Goal: Transaction & Acquisition: Download file/media

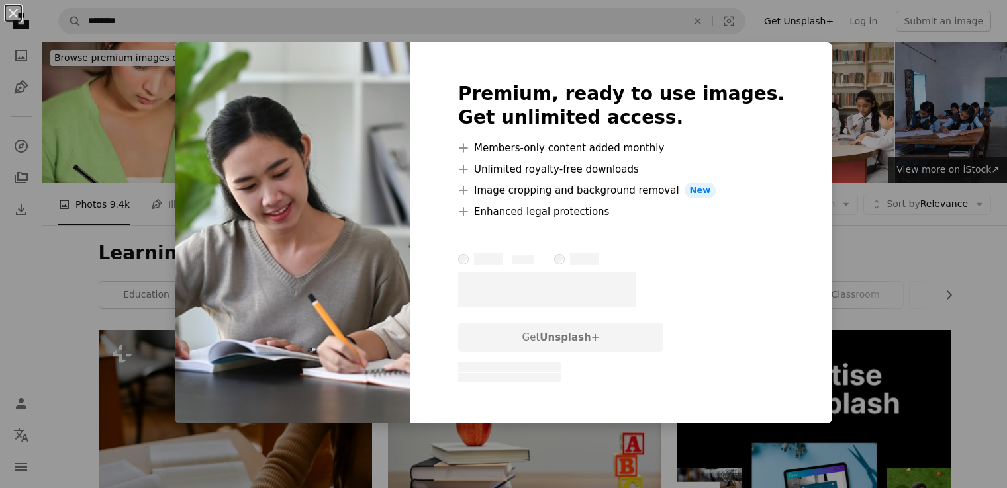
scroll to position [1208, 0]
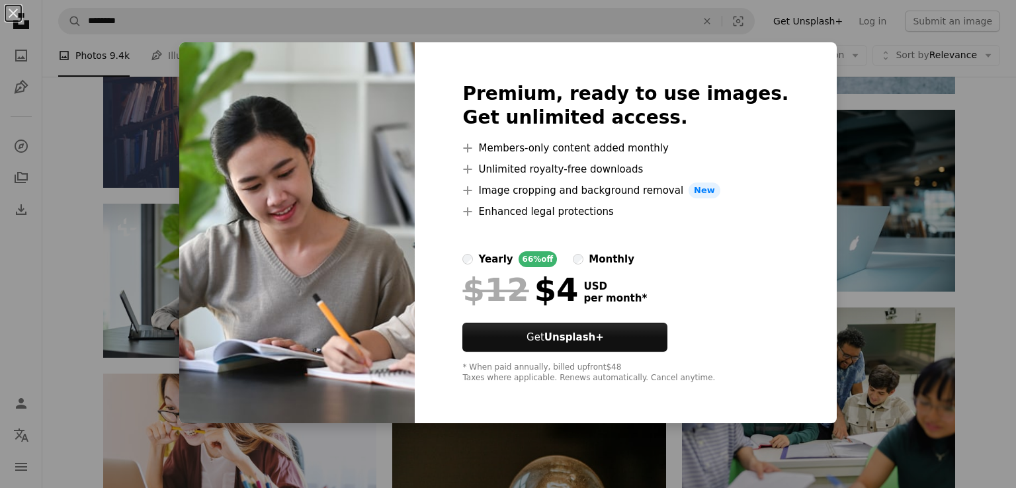
click at [816, 308] on div "An X shape Premium, ready to use images. Get unlimited access. A plus sign Memb…" at bounding box center [508, 244] width 1016 height 488
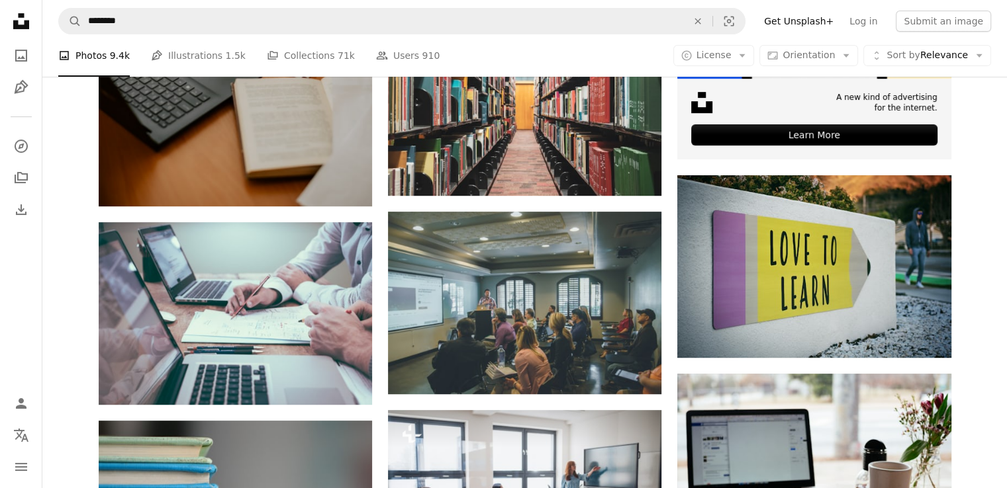
scroll to position [539, 0]
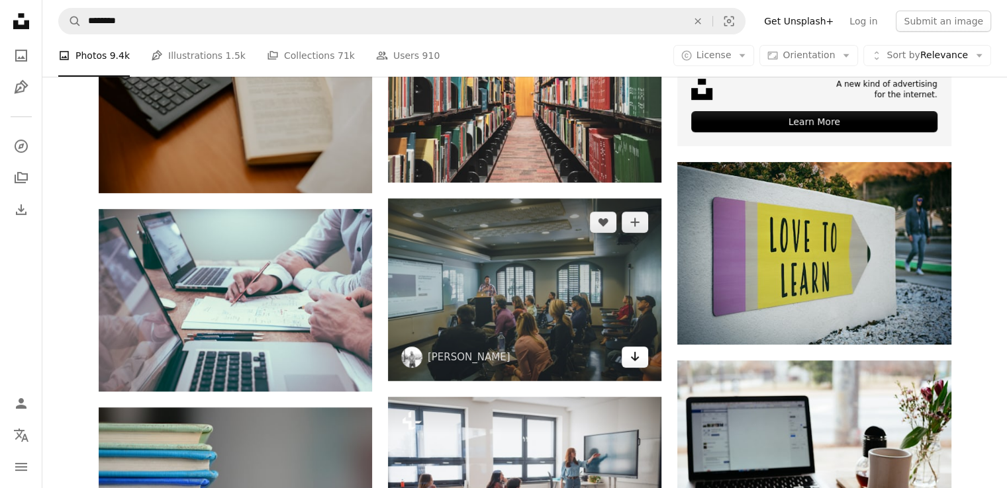
click at [633, 354] on icon "Arrow pointing down" at bounding box center [634, 357] width 11 height 16
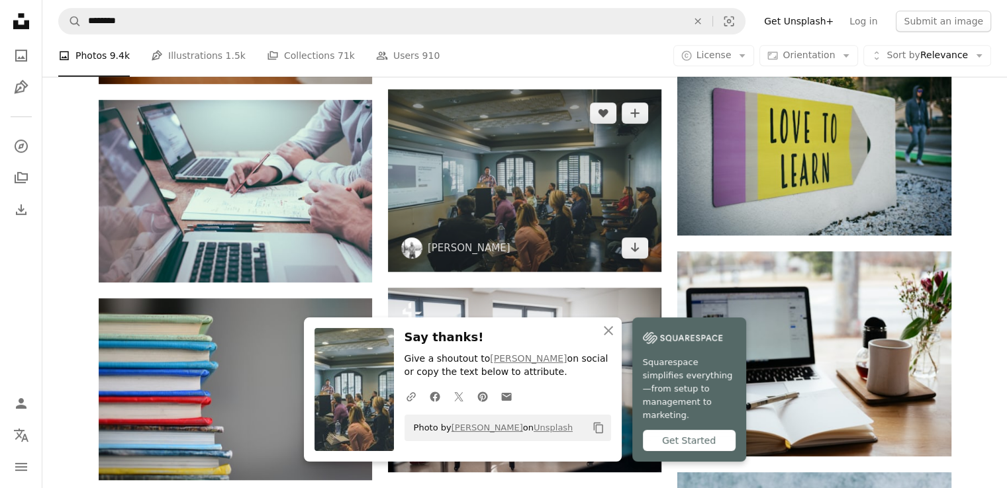
scroll to position [650, 0]
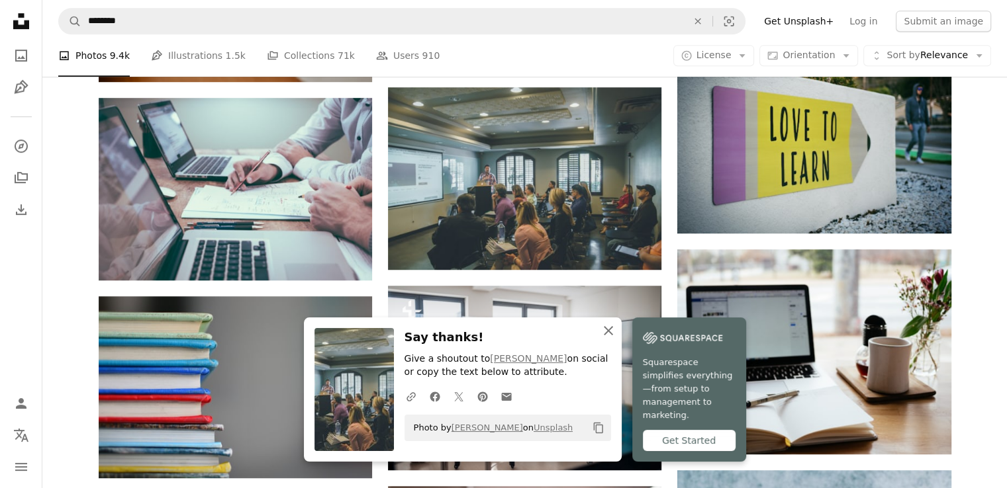
click at [611, 339] on icon "An X shape" at bounding box center [608, 331] width 16 height 16
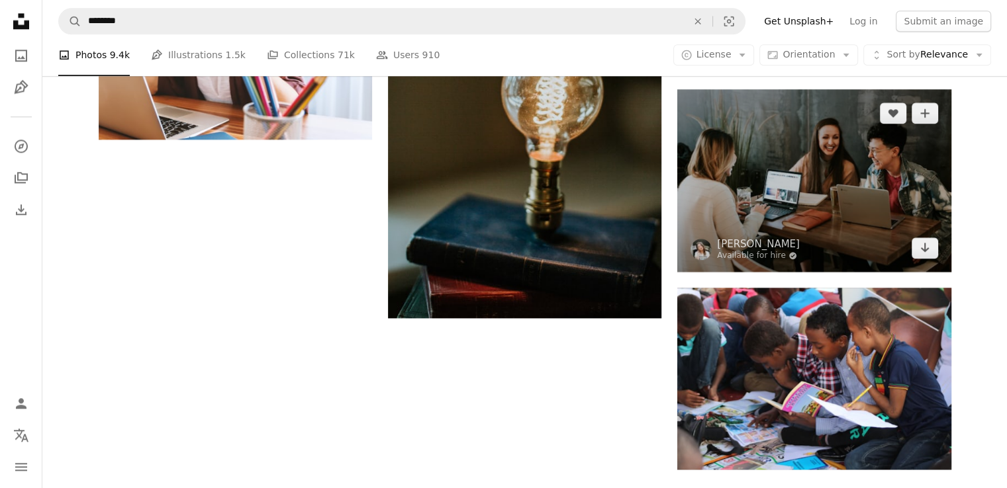
scroll to position [1627, 0]
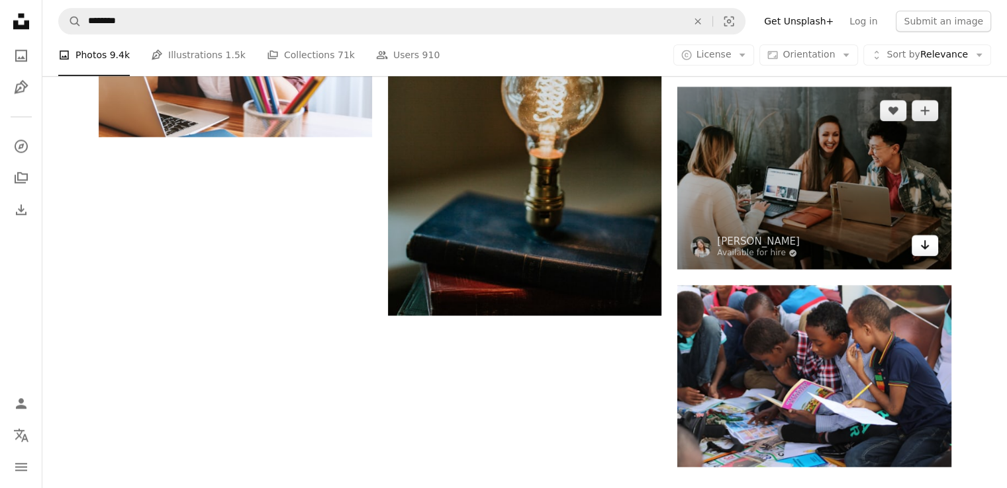
click at [924, 241] on icon "Download" at bounding box center [924, 244] width 9 height 9
